Goal: Transaction & Acquisition: Purchase product/service

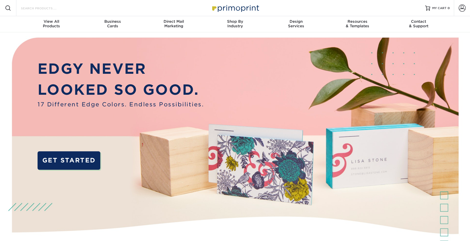
click at [48, 8] on input "Search Products" at bounding box center [44, 8] width 49 height 6
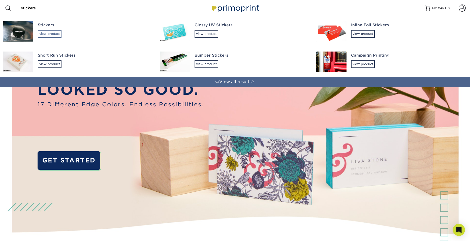
type input "stickers"
click at [48, 34] on div "view product" at bounding box center [50, 34] width 24 height 8
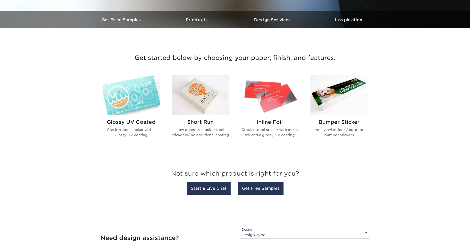
scroll to position [148, 0]
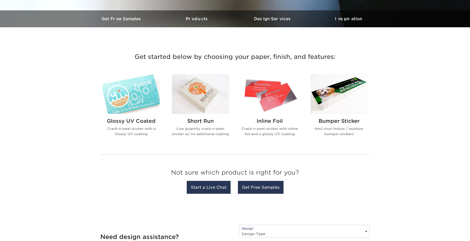
click at [220, 100] on img at bounding box center [200, 94] width 57 height 40
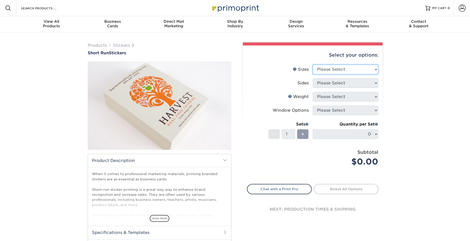
click at [351, 69] on select "Please Select 1.5" x 3.5" 1.75" x 3.5" 2" x 2" 2" x 3" 2" x 3.5" 2" x 4" 2" x 8…" at bounding box center [346, 70] width 66 height 10
select select "8.50x11.00"
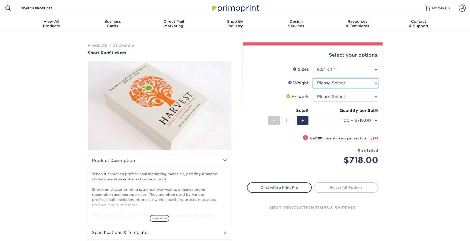
click at [364, 84] on select "Please Select Crack and Peel" at bounding box center [346, 83] width 66 height 10
click at [345, 81] on select "Please Select Crack and Peel" at bounding box center [346, 83] width 66 height 10
select select "Crack and Peel"
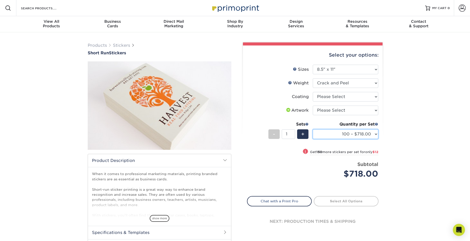
click at [367, 135] on select "100 – $718.00 250 – $730.00 500 – $737.00" at bounding box center [346, 134] width 66 height 10
click at [374, 73] on select "Please Select 1.5" x 3.5" 1.75" x 3.5" 2" x 2" 2" x 3" 2" x 3.5" 2" x 4" 2" x 8…" at bounding box center [346, 70] width 66 height 10
